Goal: Book appointment/travel/reservation

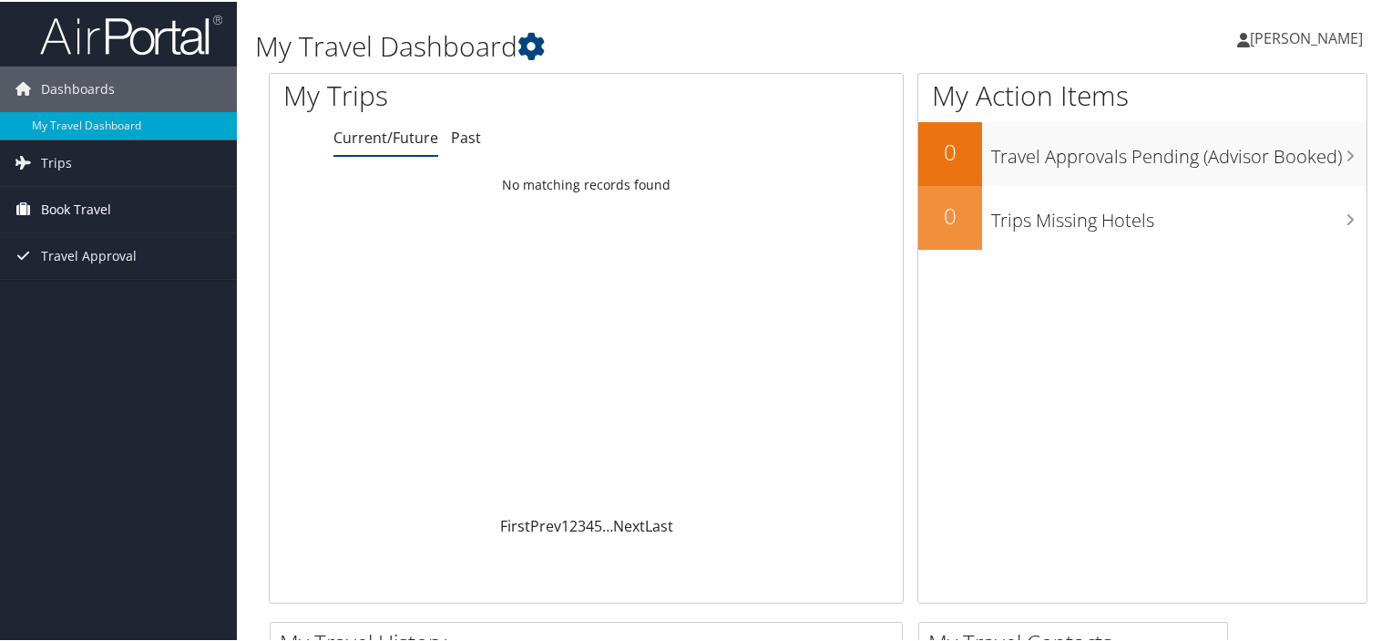
click at [75, 207] on span "Book Travel" at bounding box center [76, 208] width 70 height 46
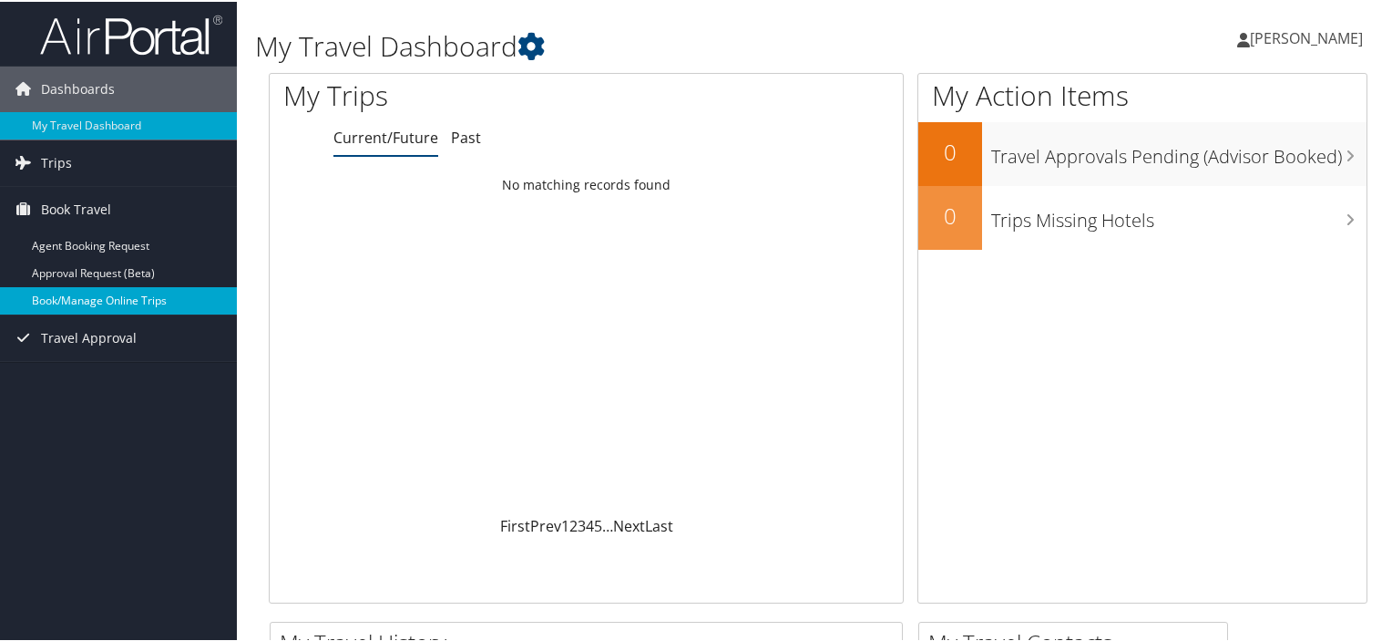
click at [89, 297] on link "Book/Manage Online Trips" at bounding box center [118, 298] width 237 height 27
click at [118, 295] on link "Book/Manage Online Trips" at bounding box center [118, 298] width 237 height 27
